Goal: Task Accomplishment & Management: Manage account settings

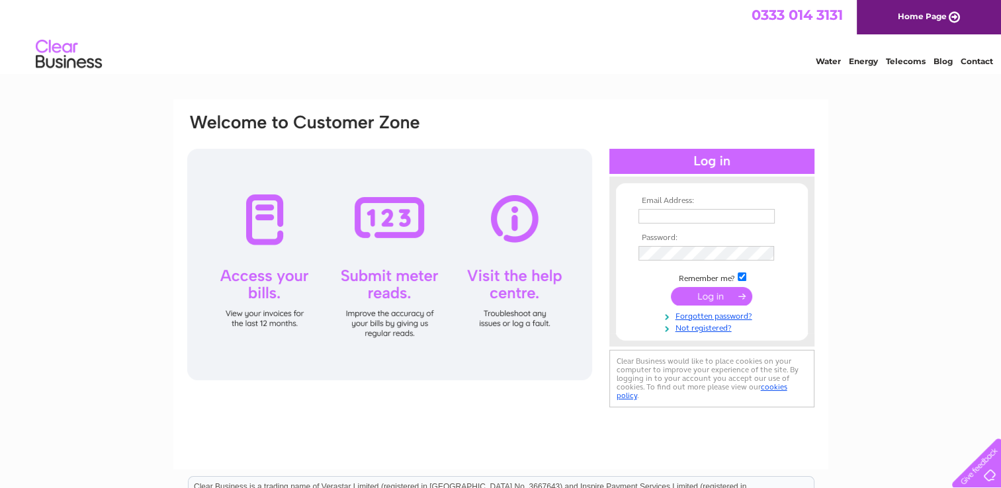
type input "brianwfleming@hotmail.com"
click at [710, 296] on input "submit" at bounding box center [711, 296] width 81 height 19
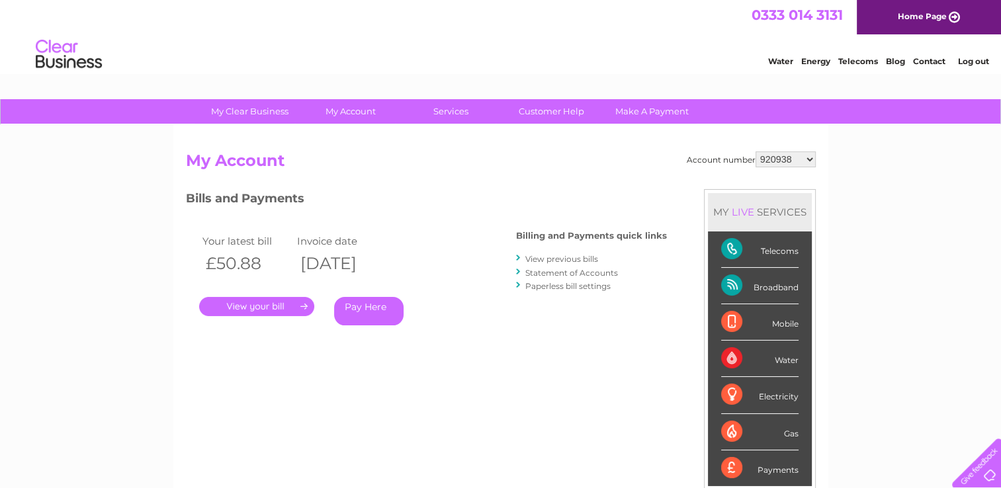
click at [259, 312] on link "." at bounding box center [256, 306] width 115 height 19
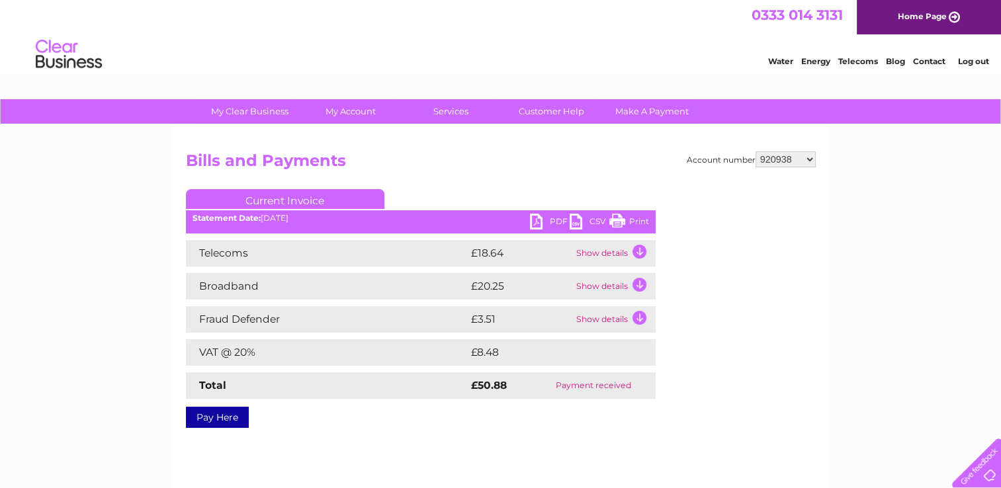
click at [537, 224] on link "PDF" at bounding box center [550, 223] width 40 height 19
click at [810, 160] on select "920938 30284764" at bounding box center [785, 159] width 60 height 16
select select "30284764"
click at [755, 151] on select "920938 30284764" at bounding box center [785, 159] width 60 height 16
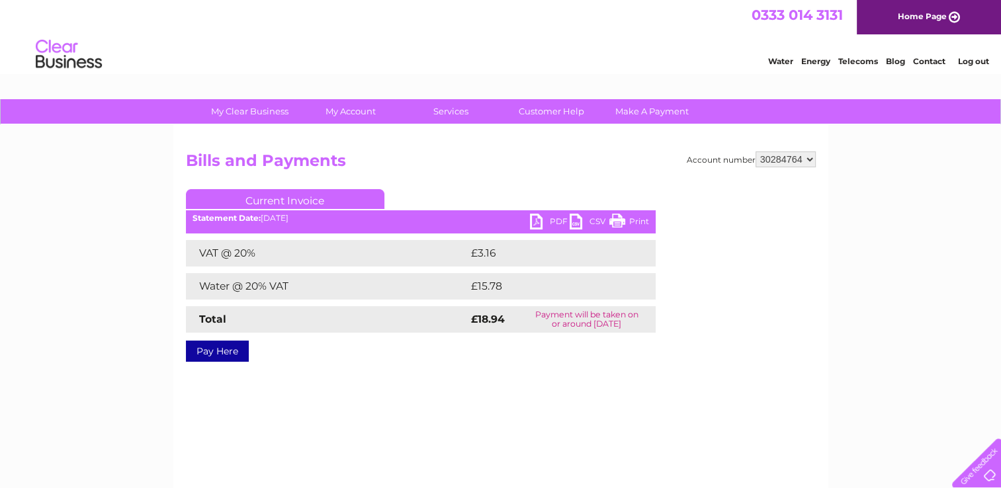
click at [536, 222] on link "PDF" at bounding box center [550, 223] width 40 height 19
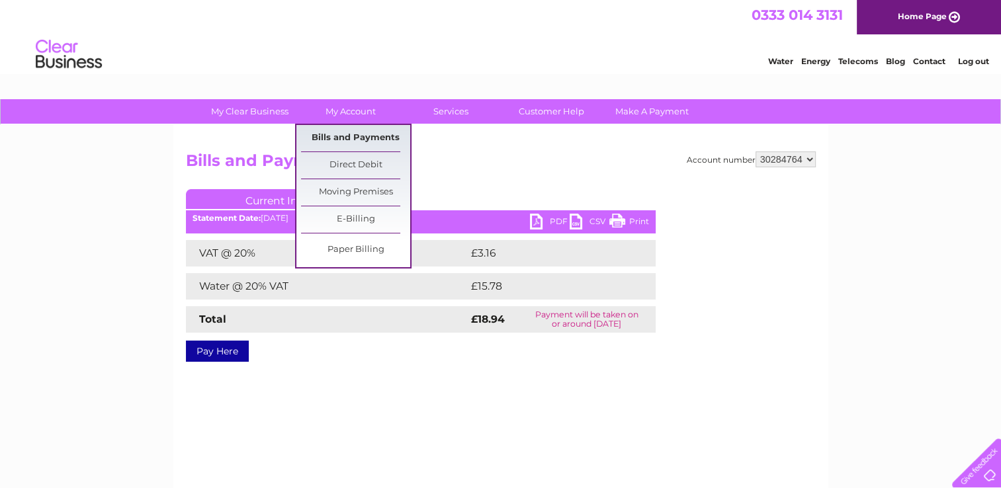
click at [352, 134] on link "Bills and Payments" at bounding box center [355, 138] width 109 height 26
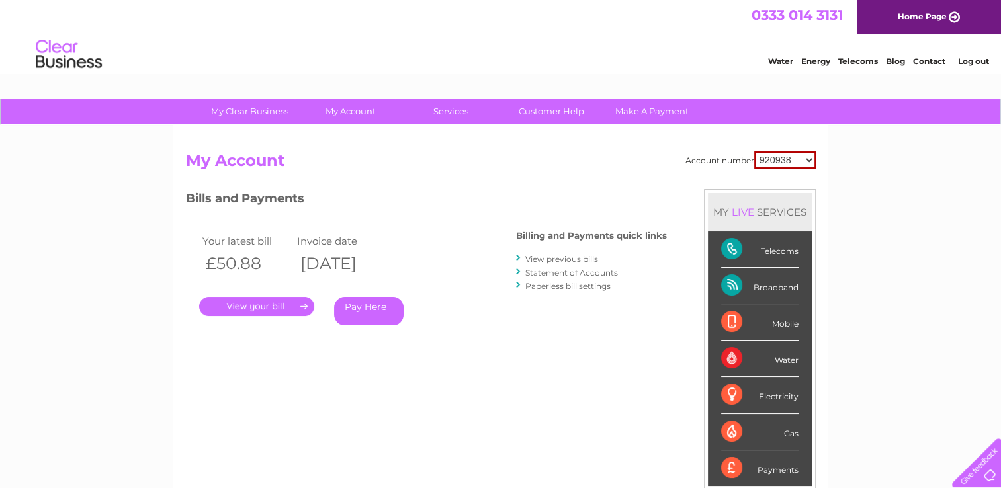
click at [808, 163] on select "920938 30284764" at bounding box center [785, 159] width 62 height 17
select select "30284764"
click at [754, 151] on select "920938 30284764" at bounding box center [785, 159] width 62 height 17
click at [669, 184] on div "Account number 920938 30284764 My Account MY LIVE SERVICES Telecoms Broadband M…" at bounding box center [501, 350] width 630 height 398
click at [574, 261] on link "View previous bills" at bounding box center [561, 259] width 73 height 10
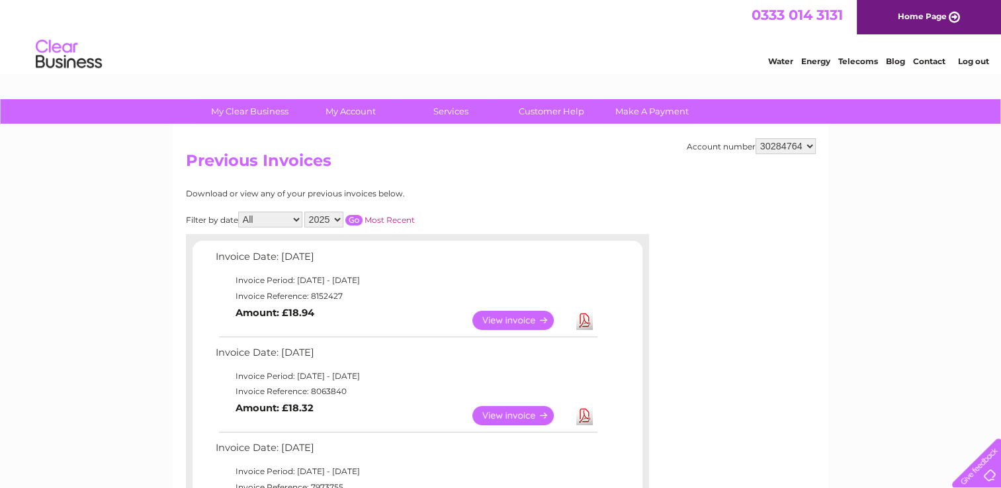
click at [528, 416] on link "View" at bounding box center [520, 415] width 97 height 19
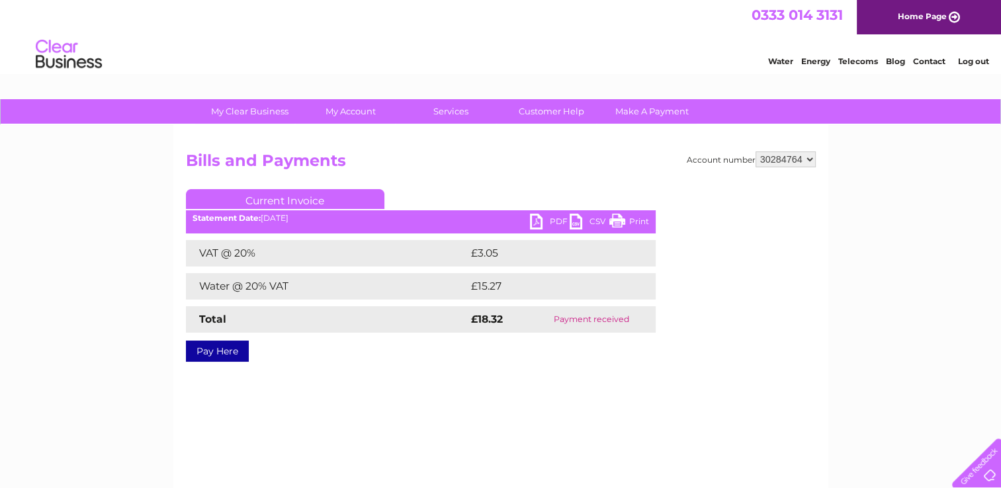
click at [541, 220] on link "PDF" at bounding box center [550, 223] width 40 height 19
click at [537, 218] on link "PDF" at bounding box center [550, 223] width 40 height 19
click at [964, 60] on link "Log out" at bounding box center [972, 61] width 31 height 10
